Goal: Task Accomplishment & Management: Complete application form

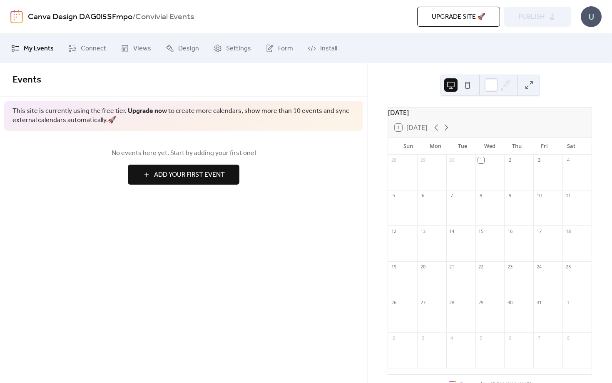
click at [85, 14] on link "Canva Design DAG0l5SFmpo" at bounding box center [80, 17] width 105 height 16
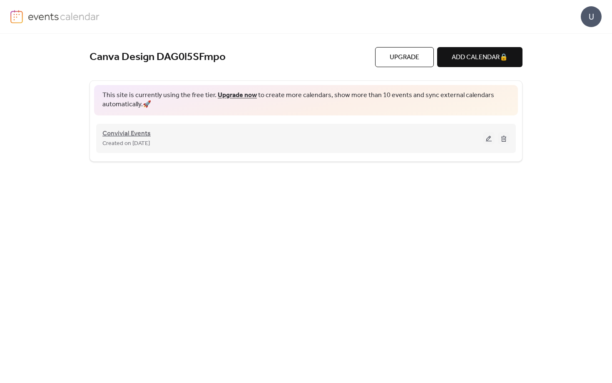
click at [118, 135] on span "Convivial Events" at bounding box center [126, 134] width 48 height 10
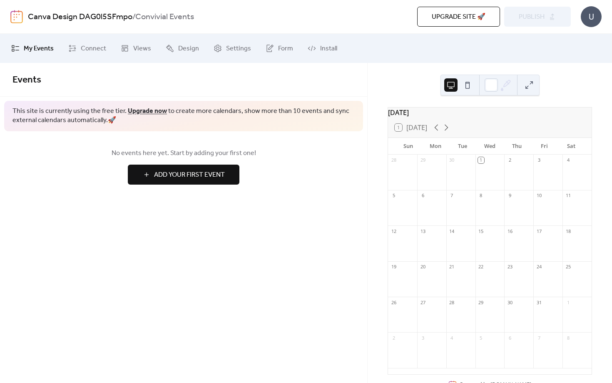
click at [94, 20] on link "Canva Design DAG0l5SFmpo" at bounding box center [80, 17] width 105 height 16
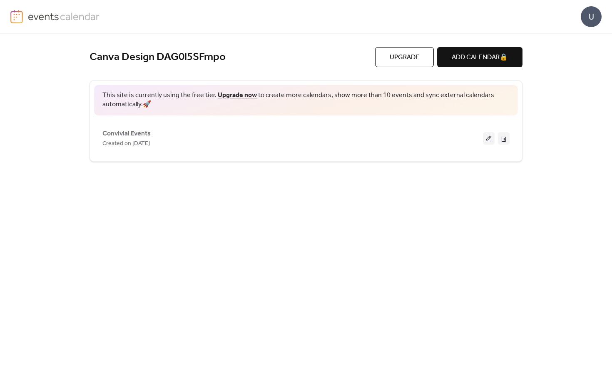
click at [339, 38] on div "Canva Design DAG0l5SFmpo Upgrade ADD CALENDAR 🔒 This site is currently using th…" at bounding box center [306, 208] width 433 height 349
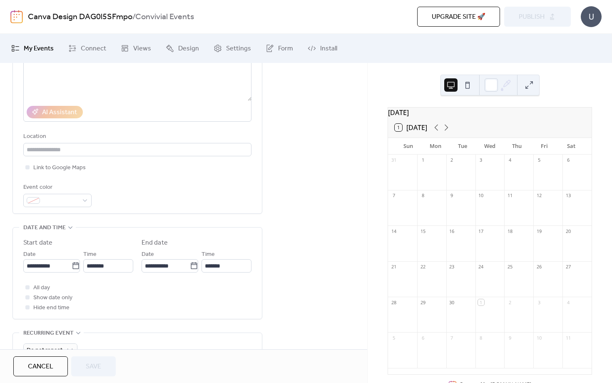
scroll to position [123, 0]
click at [77, 205] on span at bounding box center [60, 202] width 35 height 10
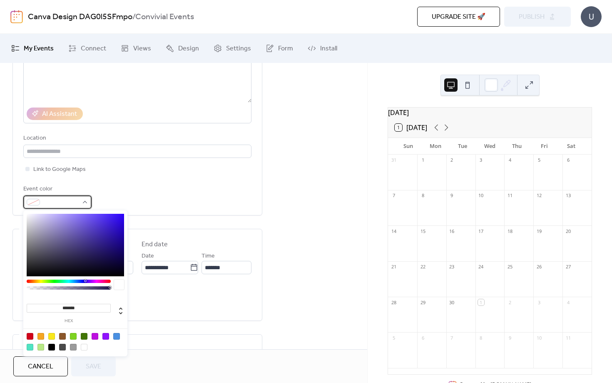
click at [77, 205] on span at bounding box center [60, 202] width 35 height 10
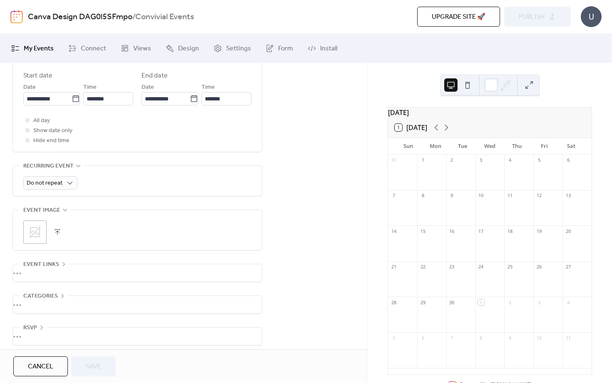
scroll to position [298, 0]
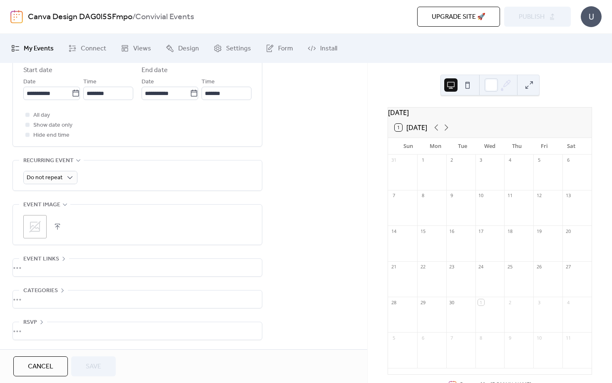
click at [43, 325] on div "•••" at bounding box center [137, 330] width 249 height 17
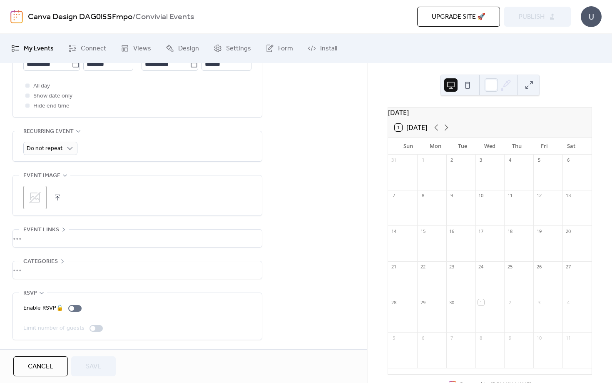
click at [53, 234] on div "•••" at bounding box center [137, 238] width 249 height 17
click at [53, 232] on span "Event links" at bounding box center [41, 229] width 36 height 10
click at [37, 290] on div "RSVP" at bounding box center [33, 293] width 28 height 10
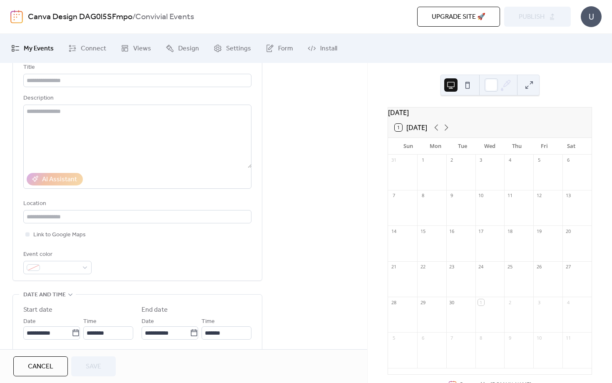
scroll to position [0, 0]
